Goal: Information Seeking & Learning: Learn about a topic

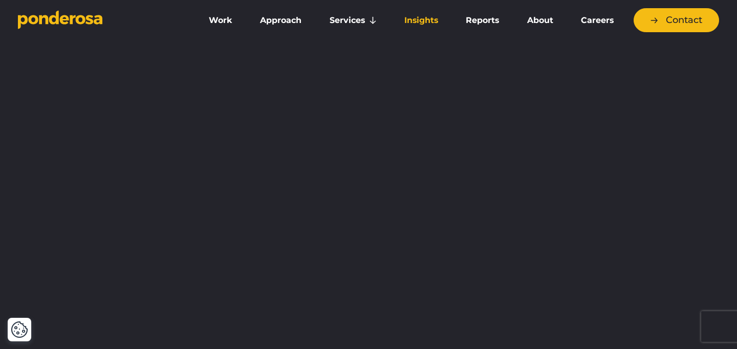
click at [423, 21] on link "Insights" at bounding box center [420, 20] width 57 height 21
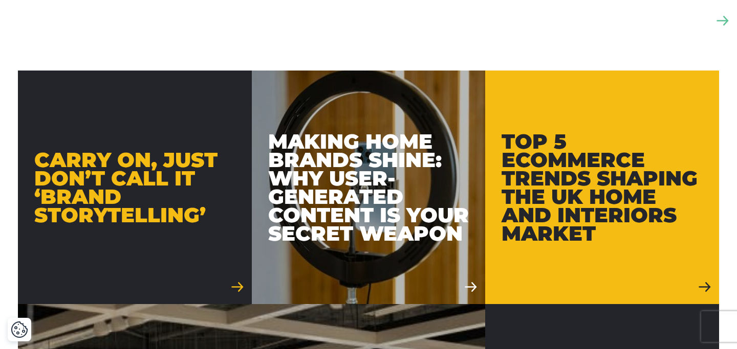
scroll to position [601, 0]
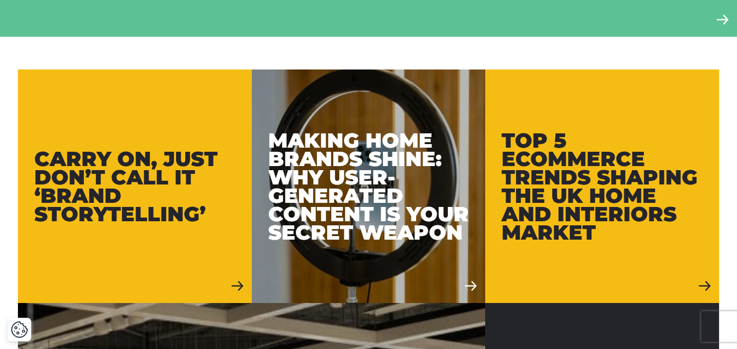
click at [103, 236] on link "Carry On, Just Don’t Call It ‘Brand Storytelling’" at bounding box center [135, 187] width 234 height 234
